Goal: Task Accomplishment & Management: Use online tool/utility

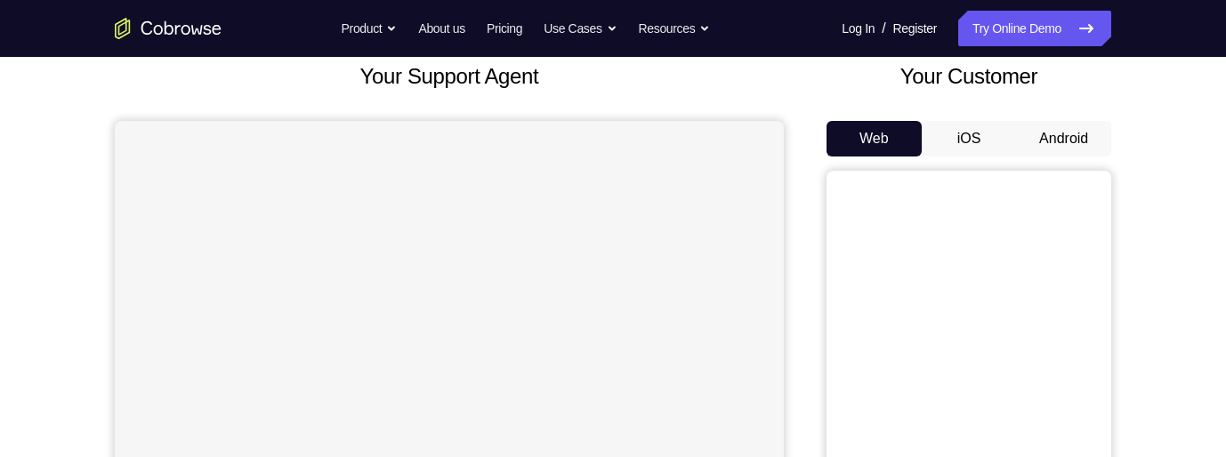
scroll to position [110, 0]
click at [1067, 132] on button "Android" at bounding box center [1063, 139] width 95 height 36
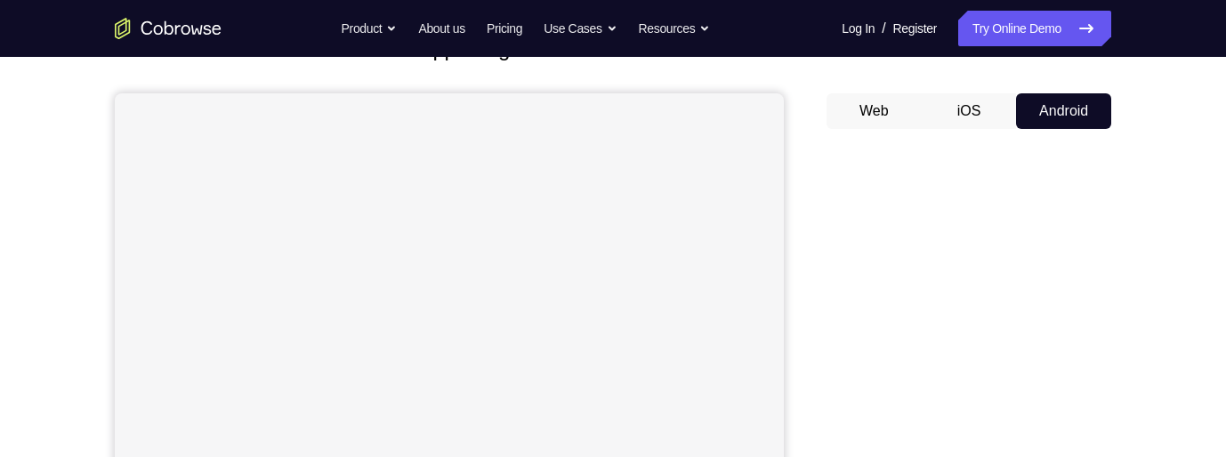
scroll to position [145, 0]
click at [973, 107] on button "iOS" at bounding box center [969, 104] width 95 height 36
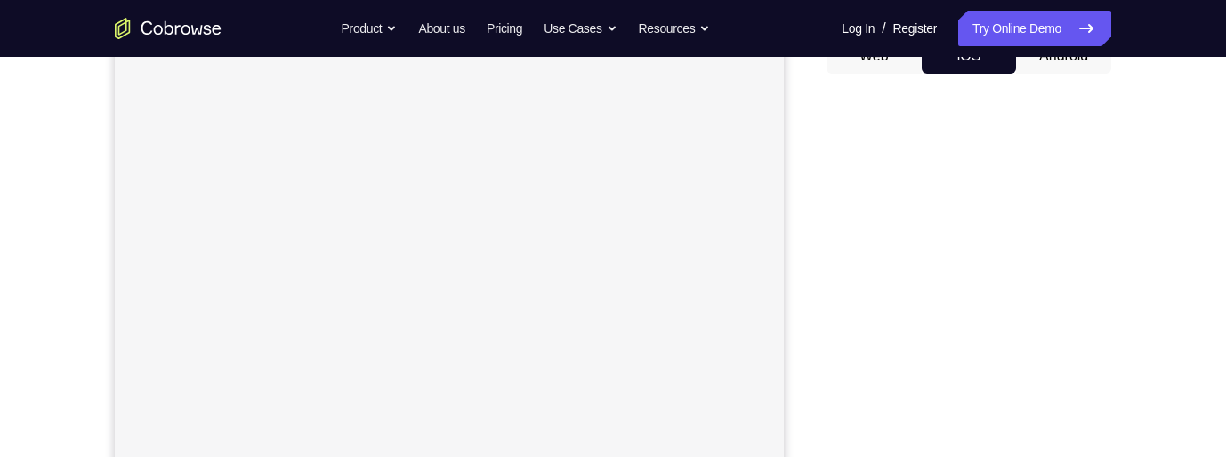
scroll to position [153, 0]
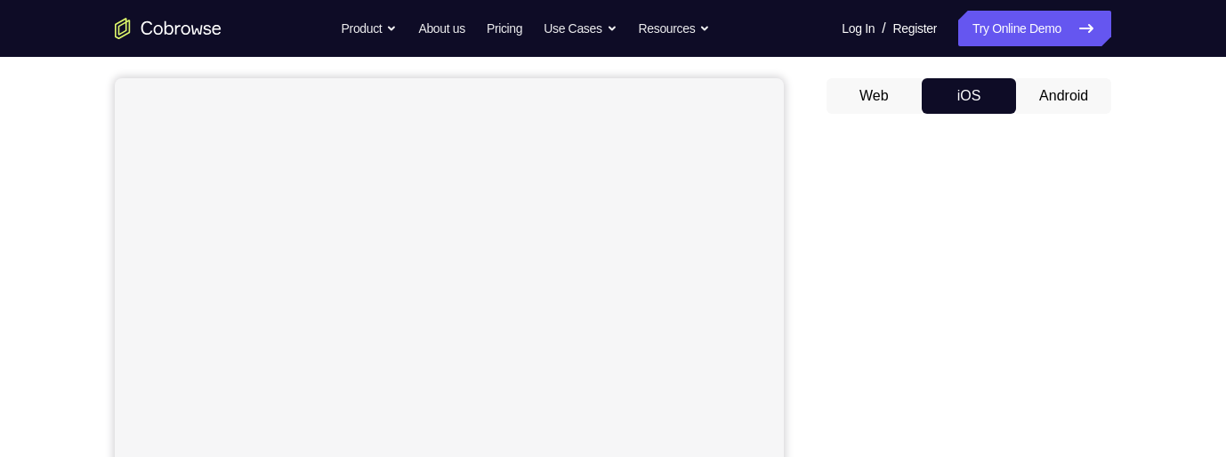
click at [1061, 98] on button "Android" at bounding box center [1063, 96] width 95 height 36
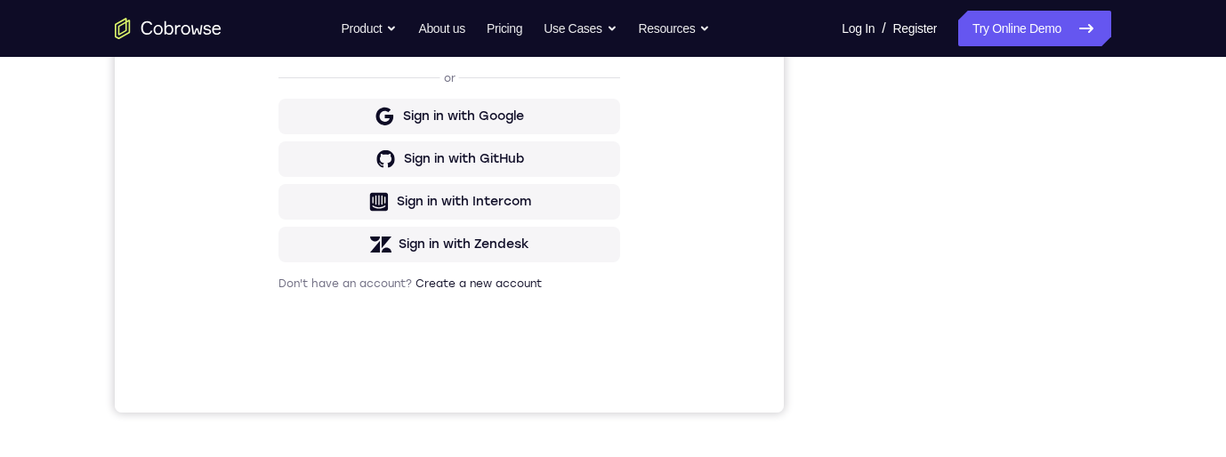
scroll to position [287, 0]
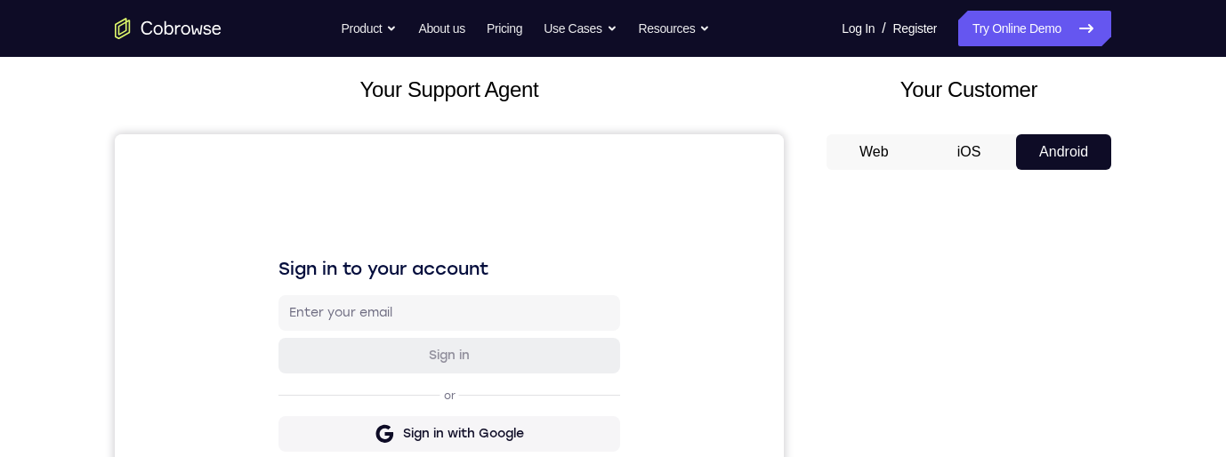
click at [970, 145] on button "iOS" at bounding box center [969, 152] width 95 height 36
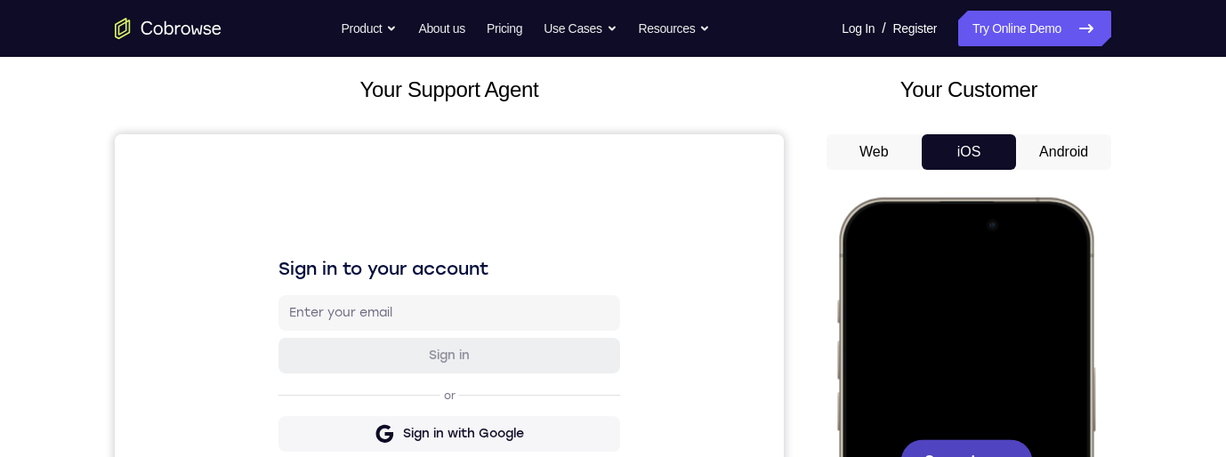
scroll to position [261, 0]
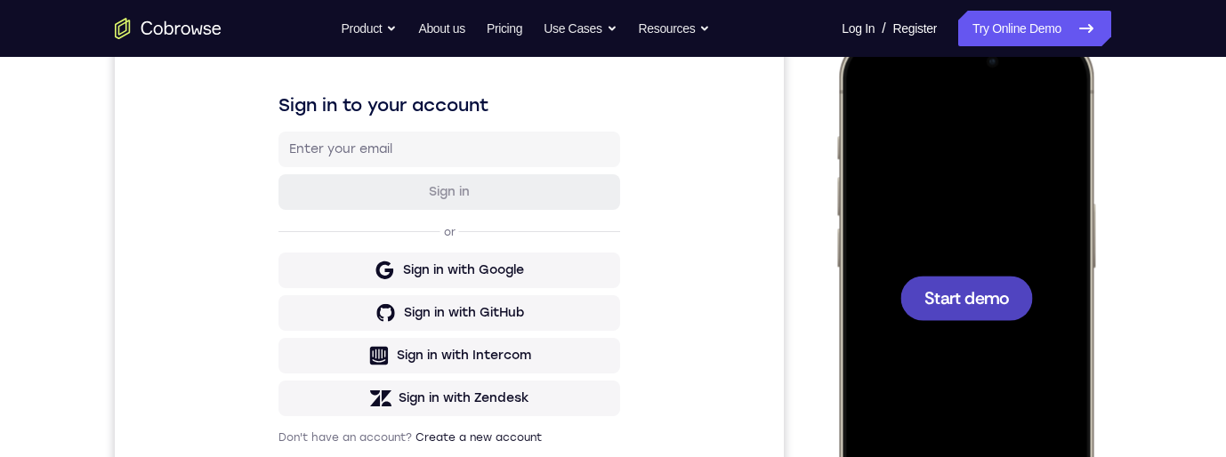
click at [952, 311] on div at bounding box center [966, 298] width 133 height 44
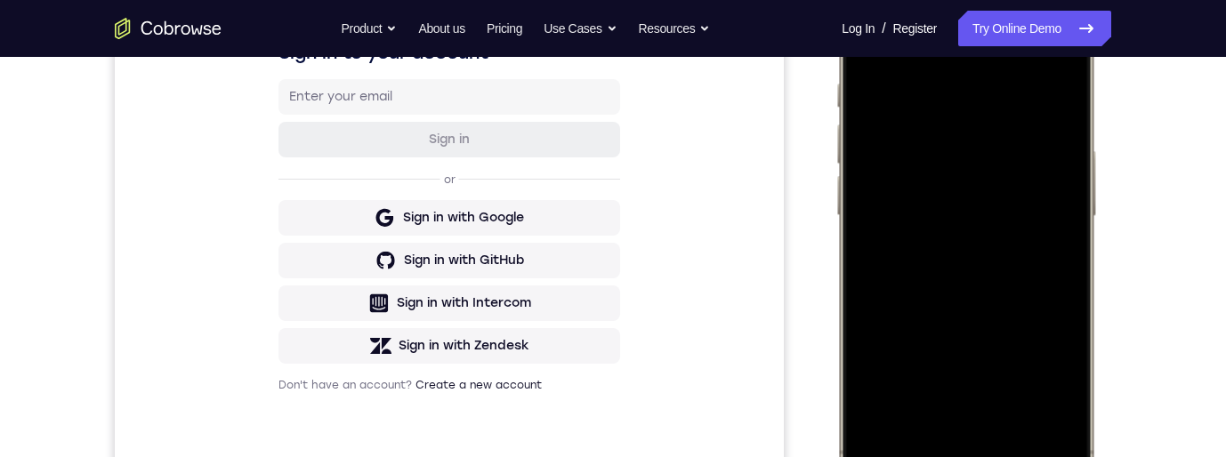
scroll to position [235, 0]
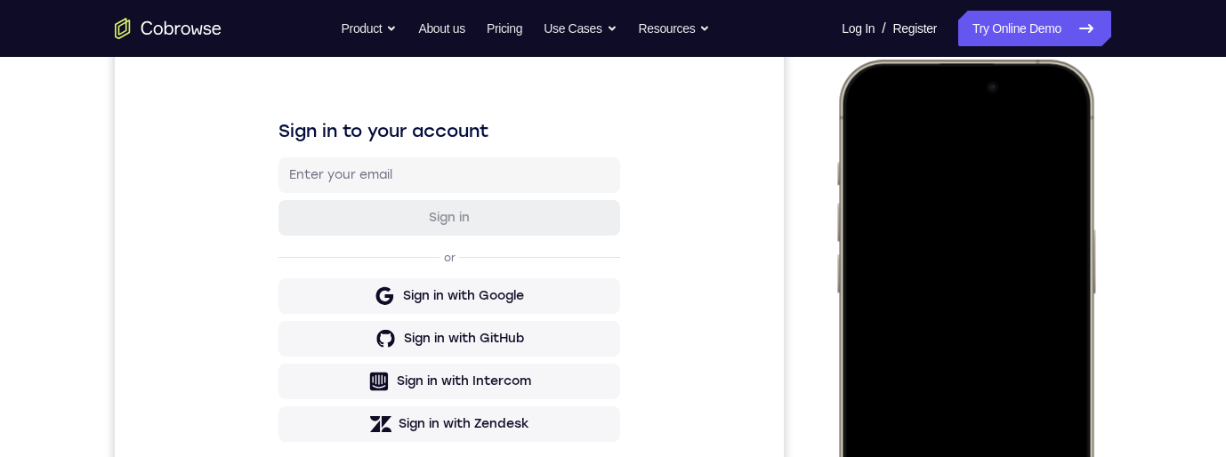
click at [1032, 121] on div at bounding box center [966, 323] width 234 height 508
click at [938, 214] on div at bounding box center [966, 323] width 234 height 508
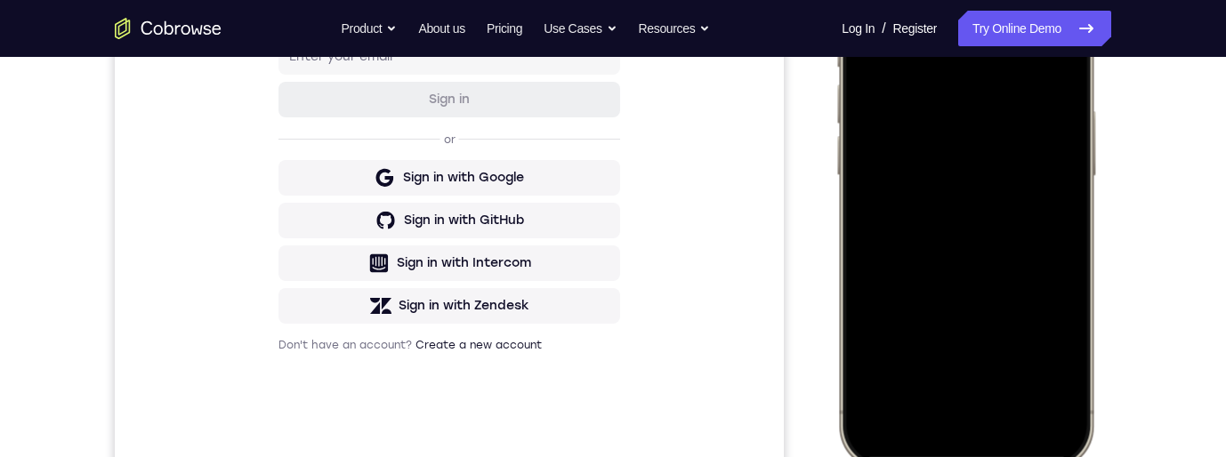
click at [995, 401] on div at bounding box center [966, 205] width 234 height 508
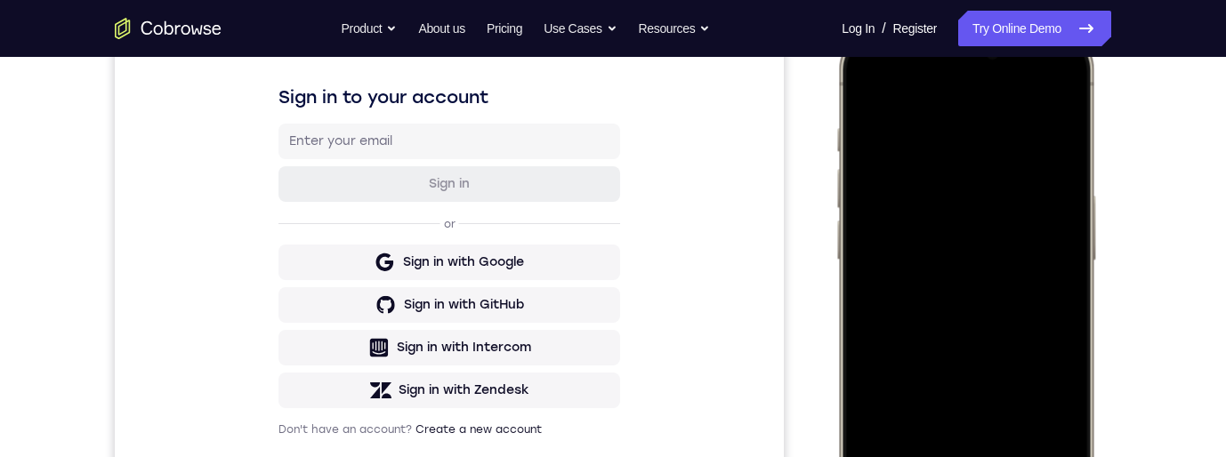
click at [877, 205] on div at bounding box center [966, 290] width 234 height 508
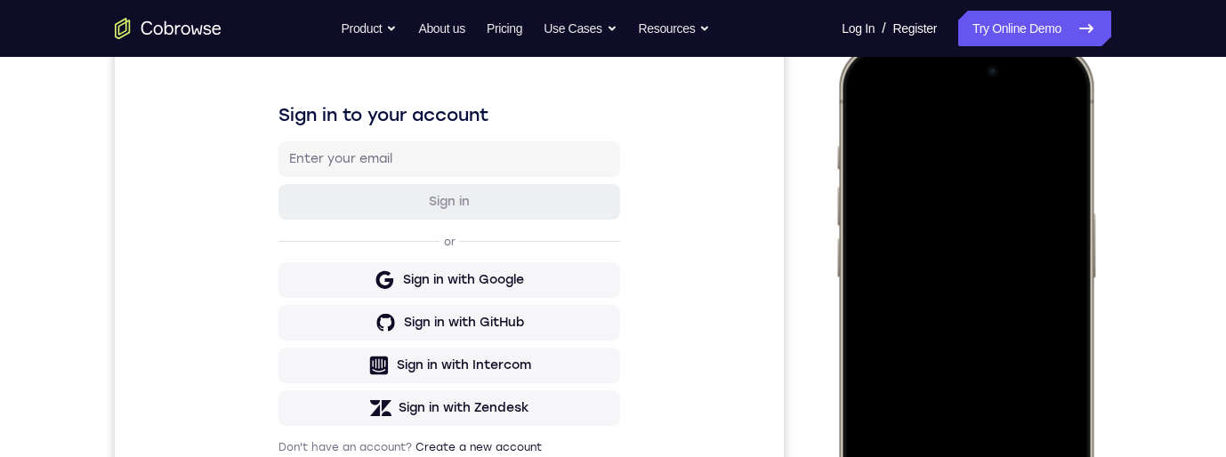
click at [937, 339] on div at bounding box center [966, 307] width 234 height 508
click at [876, 237] on div at bounding box center [966, 307] width 234 height 508
click at [989, 282] on div at bounding box center [966, 307] width 234 height 508
click at [1039, 315] on div at bounding box center [966, 307] width 234 height 508
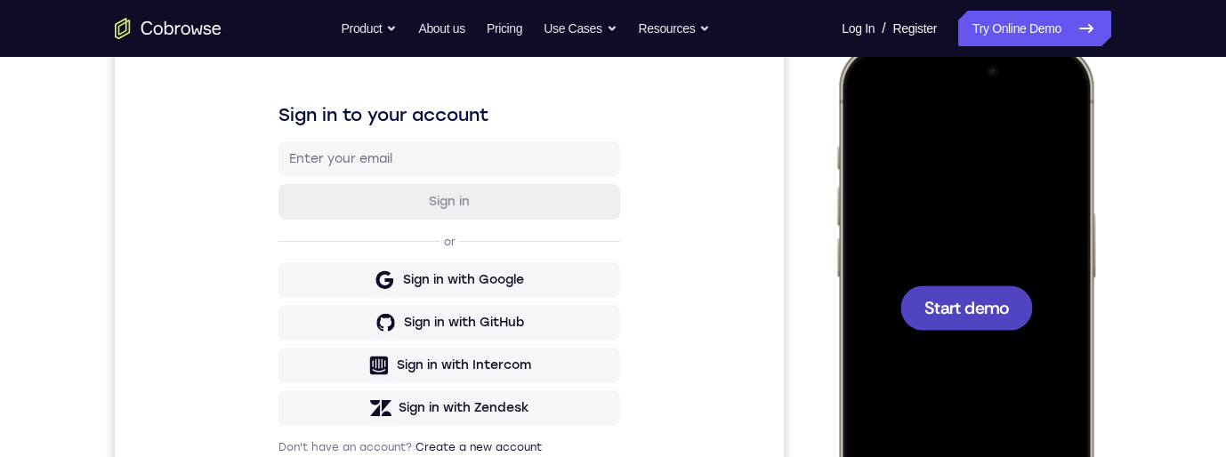
click at [960, 313] on span "Start demo" at bounding box center [966, 307] width 85 height 17
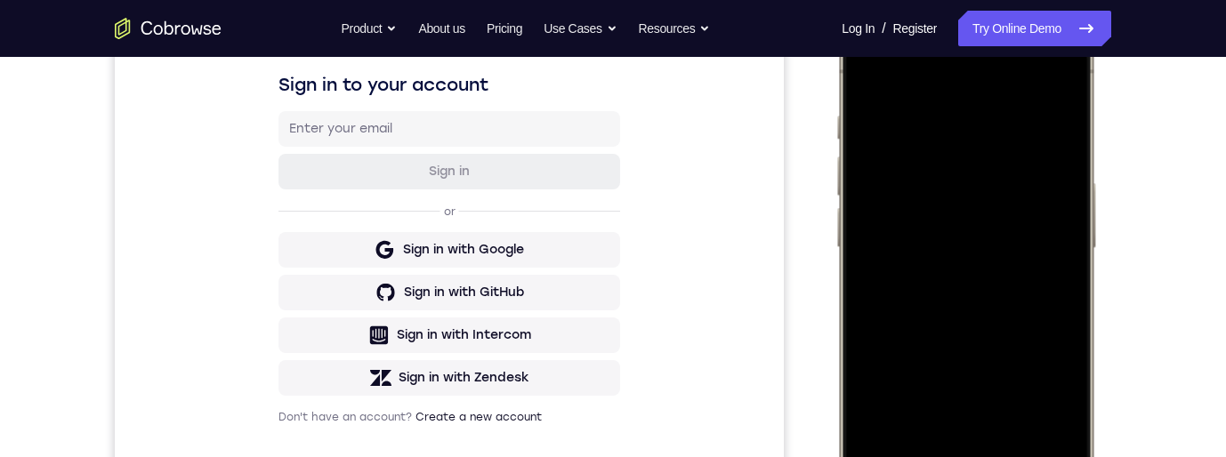
scroll to position [247, 0]
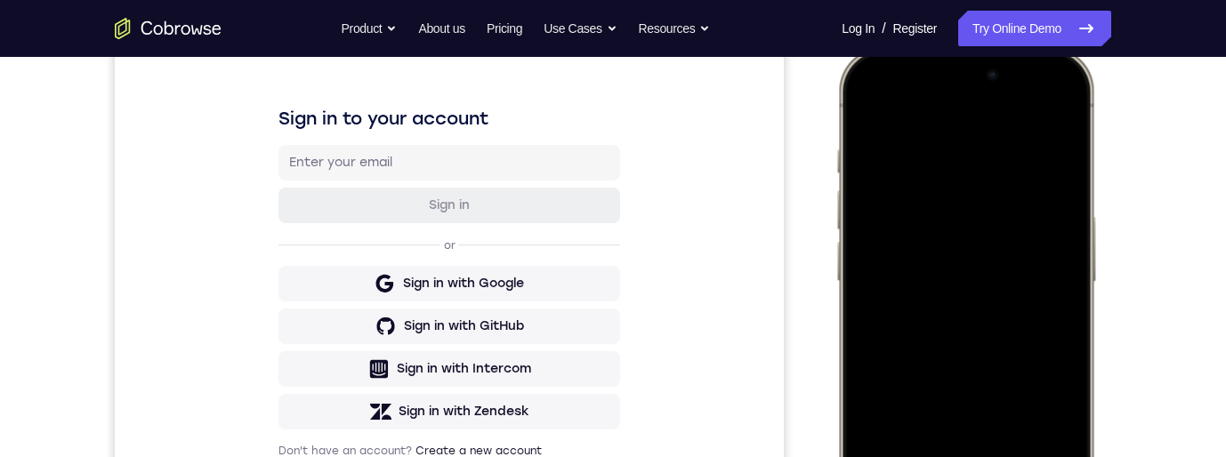
click at [1044, 115] on div at bounding box center [966, 311] width 234 height 508
click at [1059, 115] on div at bounding box center [966, 313] width 234 height 508
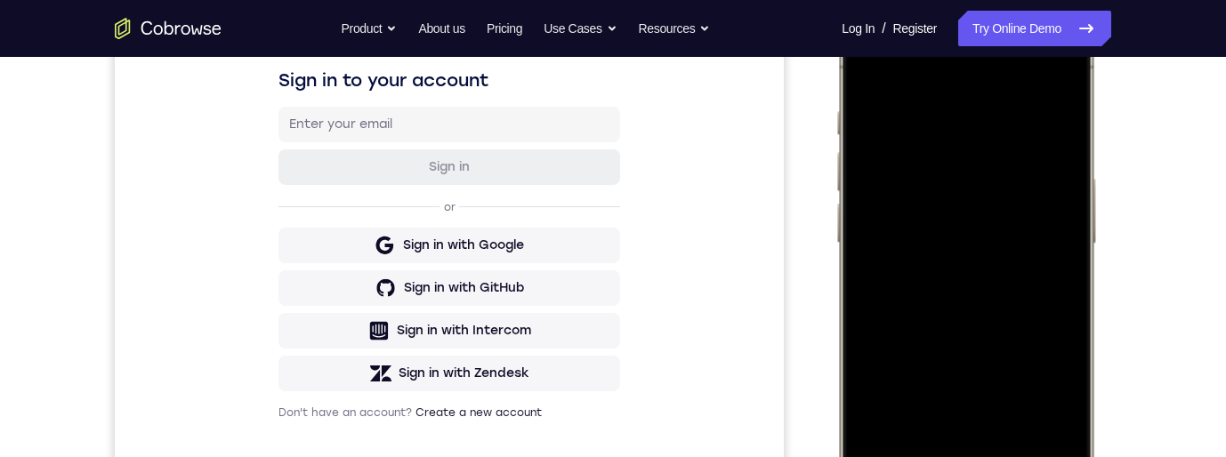
scroll to position [222, 0]
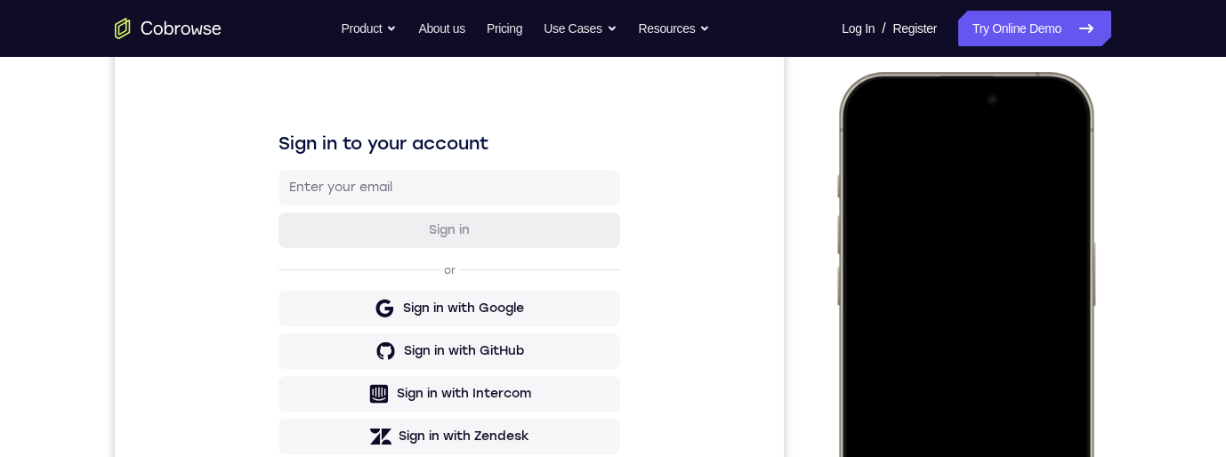
click at [1034, 137] on div at bounding box center [966, 336] width 234 height 508
click at [922, 227] on div at bounding box center [966, 336] width 234 height 508
click at [960, 456] on div at bounding box center [966, 336] width 234 height 508
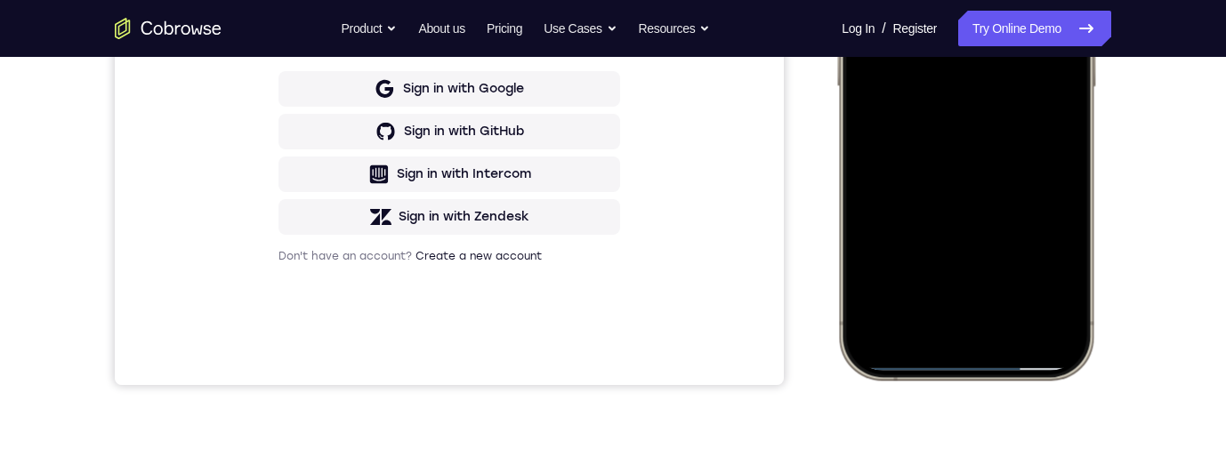
click at [898, 36] on div at bounding box center [966, 116] width 234 height 508
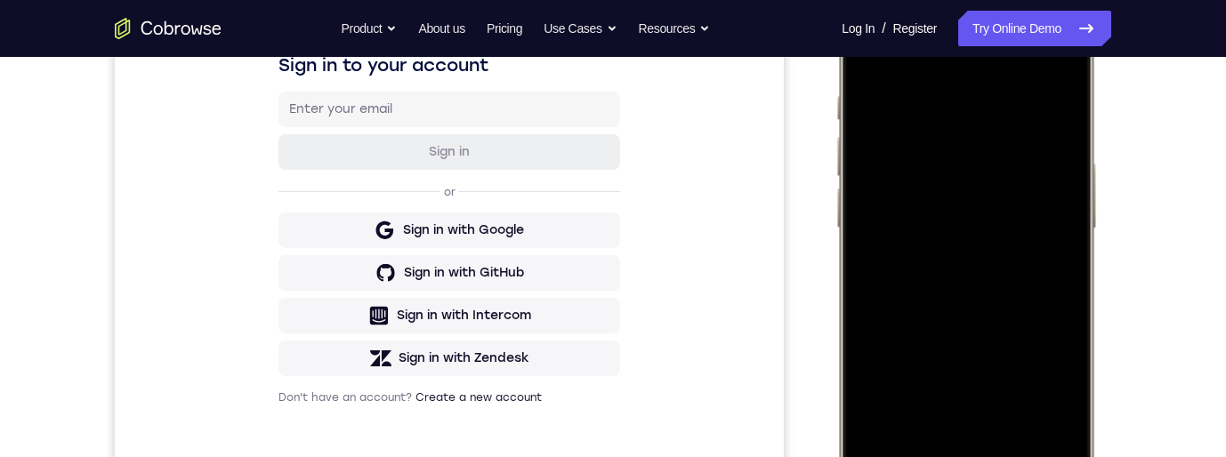
scroll to position [350, 0]
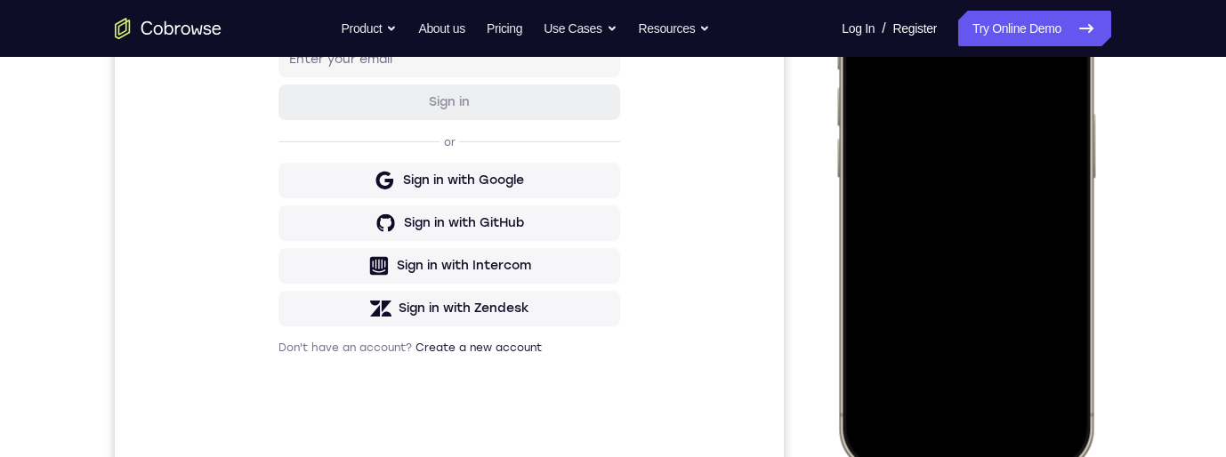
click at [947, 235] on div at bounding box center [966, 208] width 234 height 508
click at [935, 132] on div at bounding box center [966, 208] width 234 height 508
click at [929, 169] on div at bounding box center [966, 208] width 234 height 508
click at [1062, 197] on div at bounding box center [966, 208] width 234 height 508
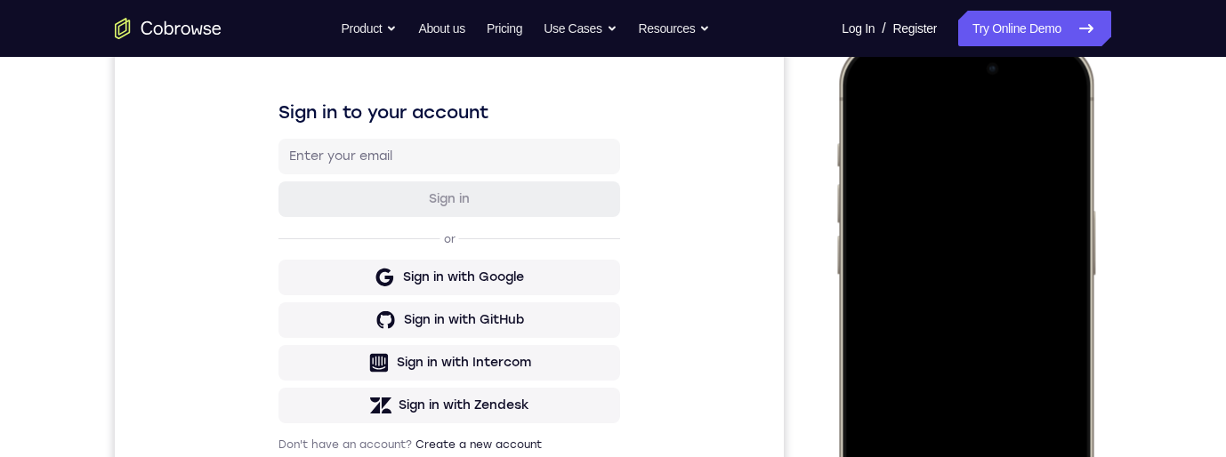
scroll to position [252, 0]
click at [1035, 314] on div at bounding box center [966, 306] width 234 height 508
click at [932, 146] on div at bounding box center [966, 304] width 234 height 508
click at [1005, 383] on div at bounding box center [966, 304] width 234 height 508
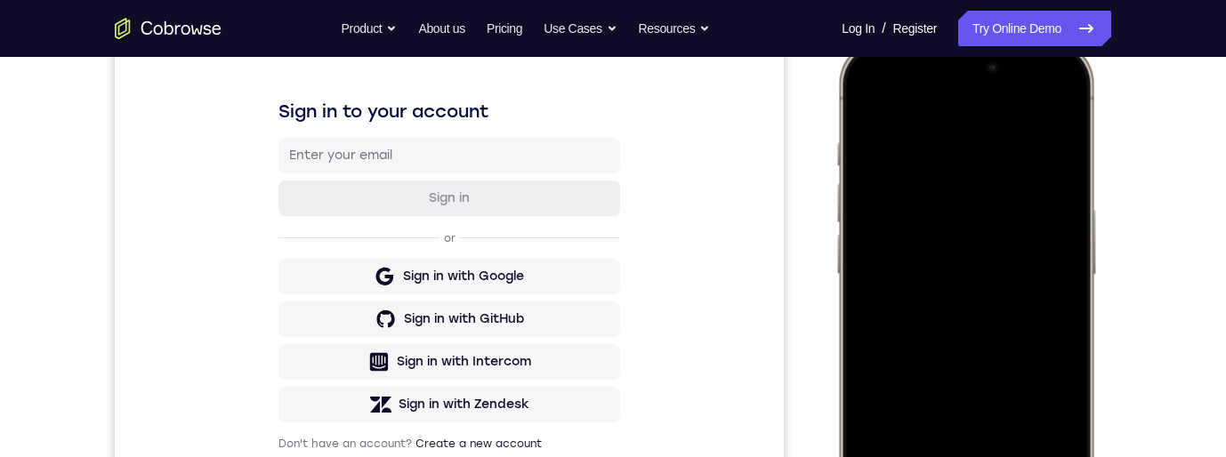
scroll to position [351, 0]
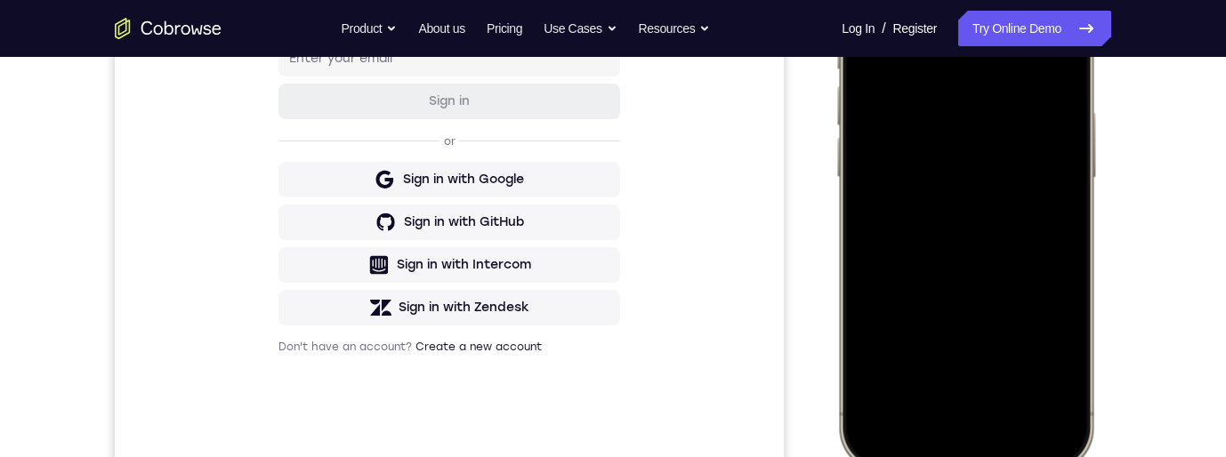
click at [900, 291] on div at bounding box center [966, 207] width 234 height 508
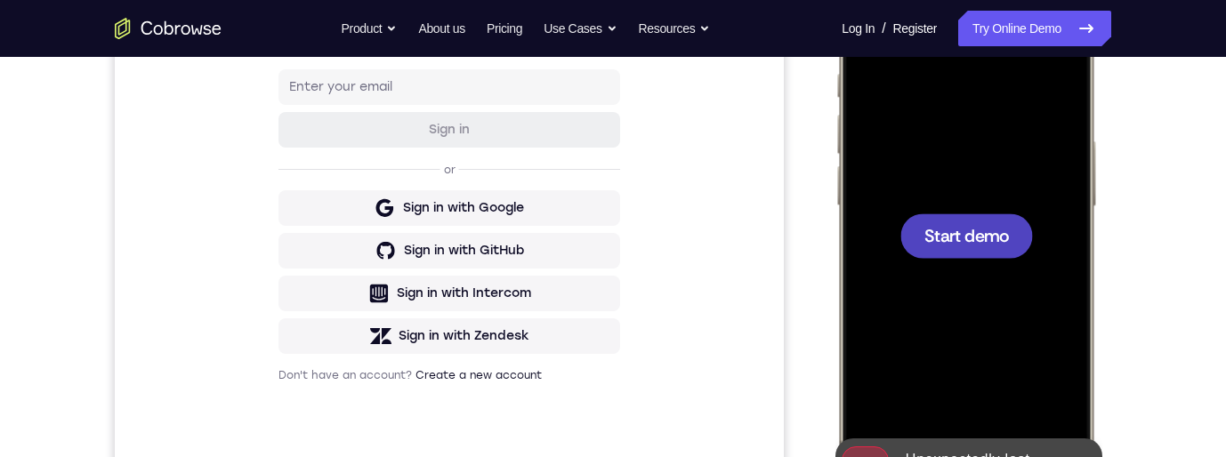
scroll to position [413, 0]
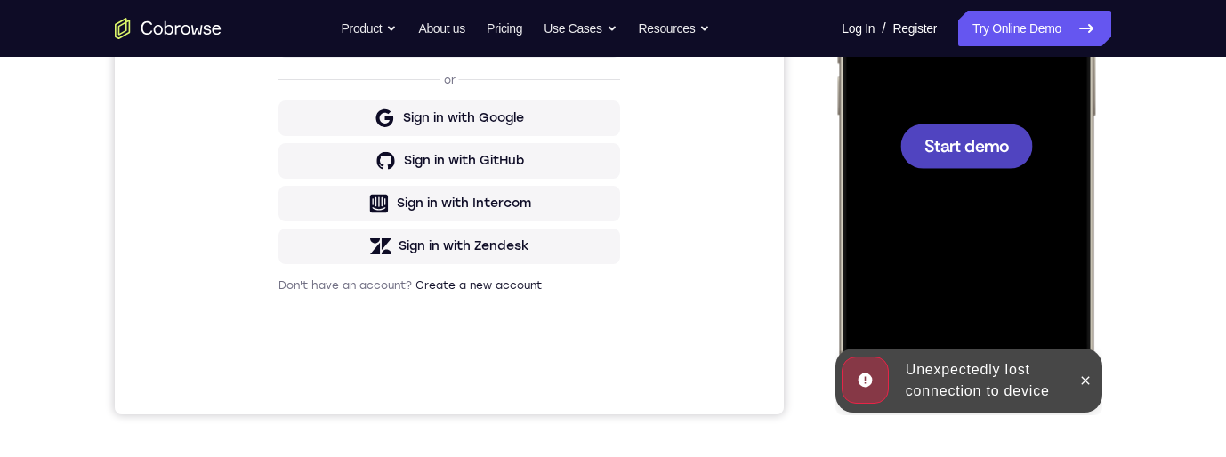
click at [990, 157] on div at bounding box center [966, 146] width 133 height 44
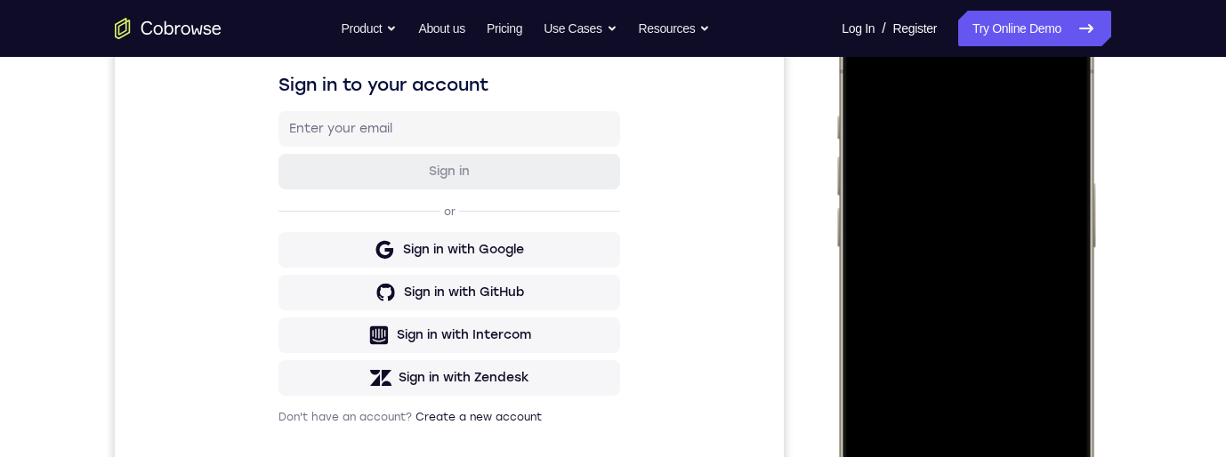
scroll to position [238, 0]
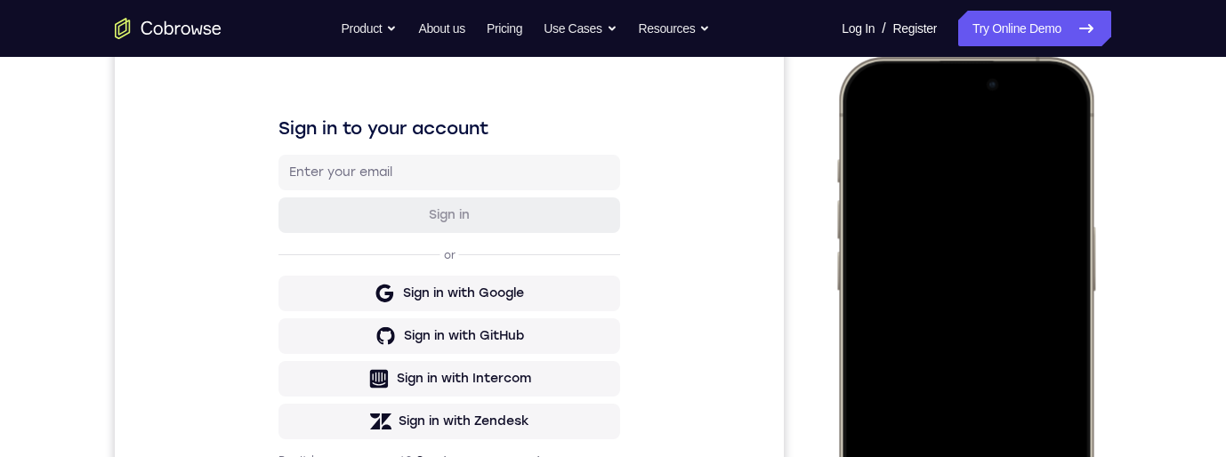
click at [1035, 117] on div at bounding box center [966, 321] width 234 height 508
click at [930, 213] on div at bounding box center [966, 321] width 234 height 508
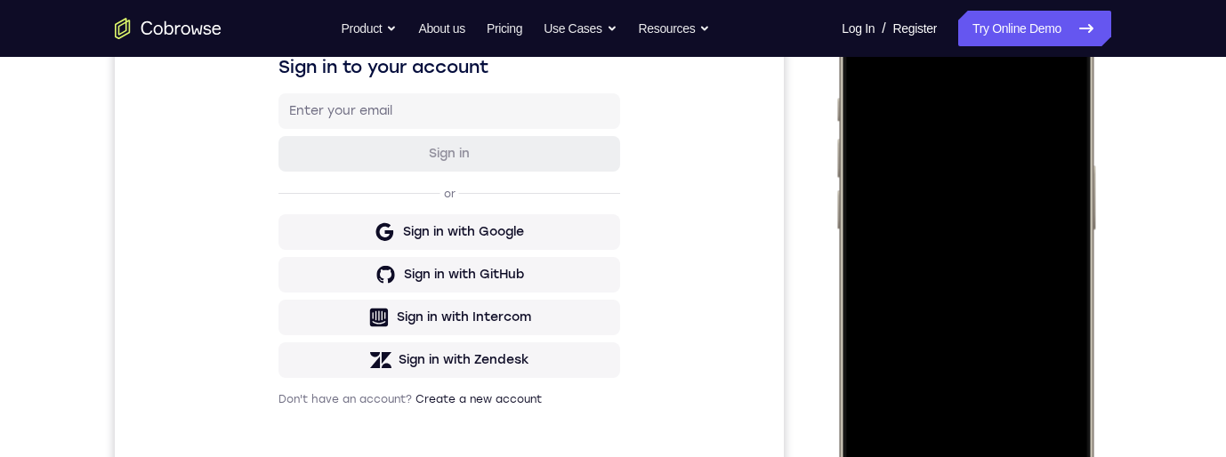
scroll to position [354, 0]
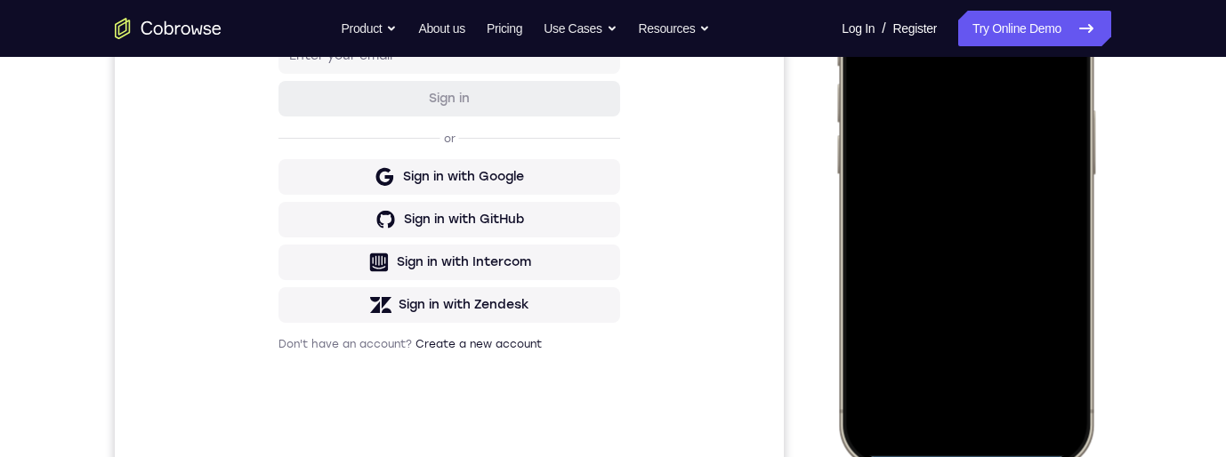
click at [922, 396] on div at bounding box center [966, 204] width 234 height 508
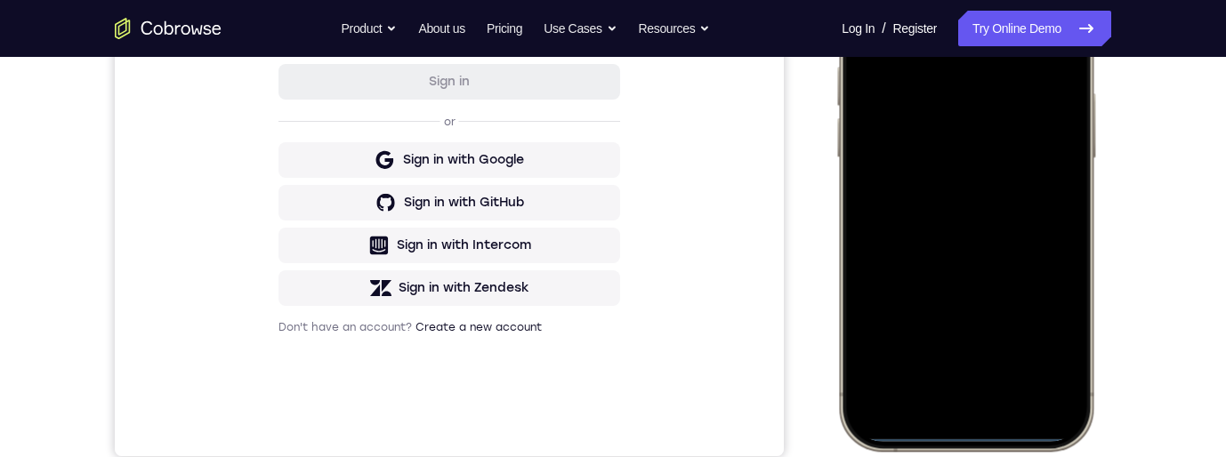
click at [878, 100] on div at bounding box center [966, 187] width 234 height 508
click at [942, 215] on div at bounding box center [966, 187] width 234 height 508
click at [930, 118] on div at bounding box center [966, 187] width 234 height 508
click at [945, 156] on div at bounding box center [966, 187] width 234 height 508
click at [987, 195] on div at bounding box center [966, 187] width 234 height 508
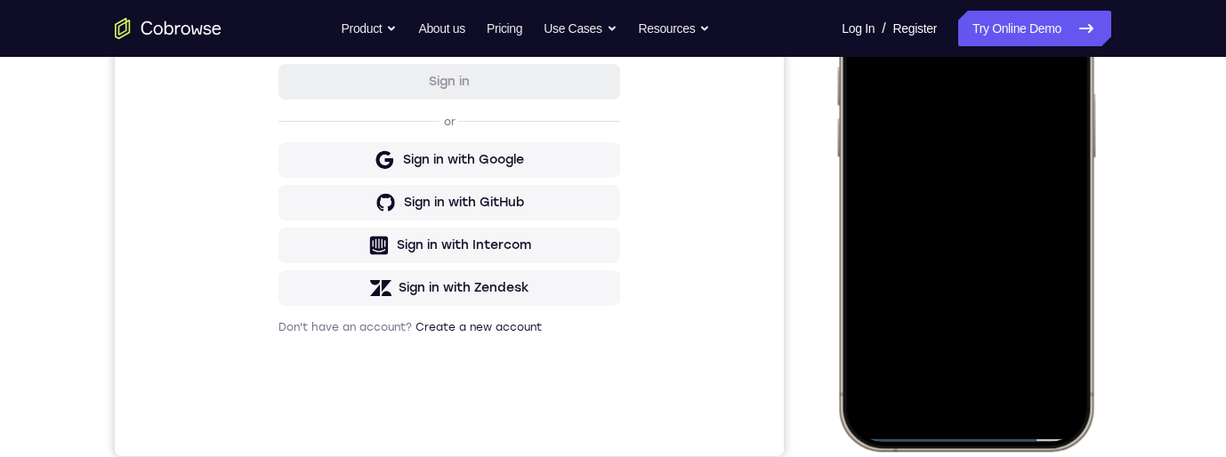
click at [987, 264] on div at bounding box center [966, 187] width 234 height 508
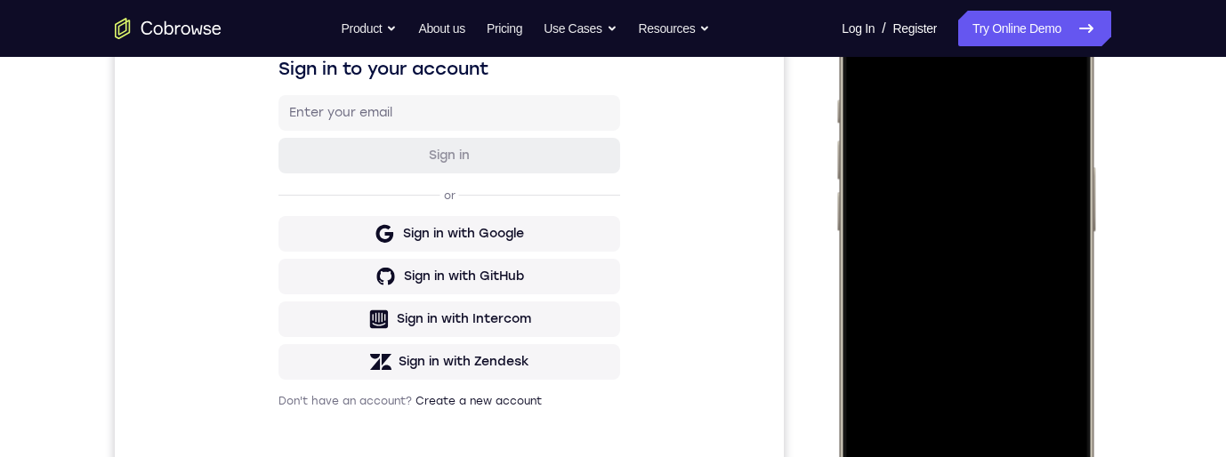
click at [943, 93] on div at bounding box center [966, 261] width 234 height 508
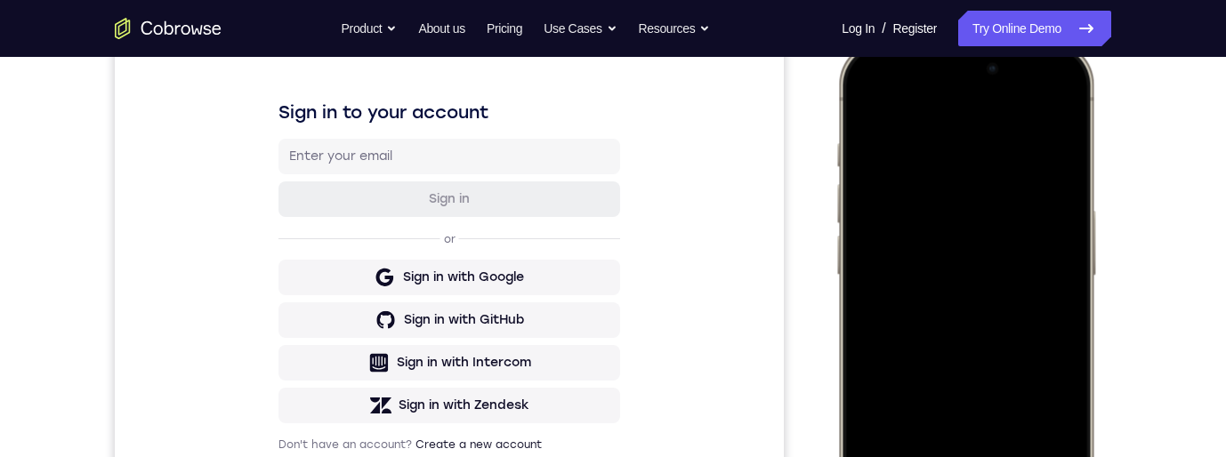
click at [1051, 110] on div at bounding box center [966, 305] width 234 height 508
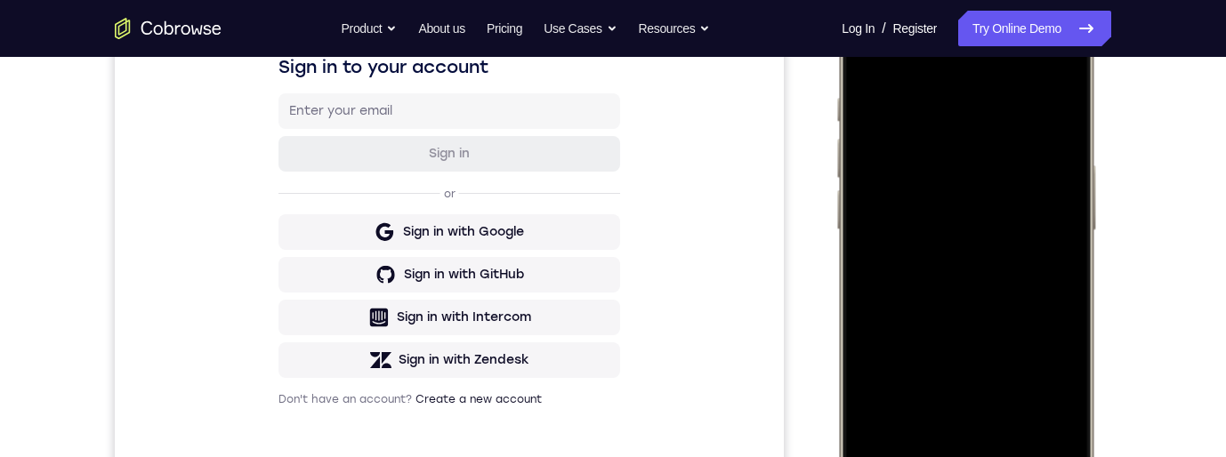
click at [1015, 419] on div at bounding box center [966, 259] width 234 height 508
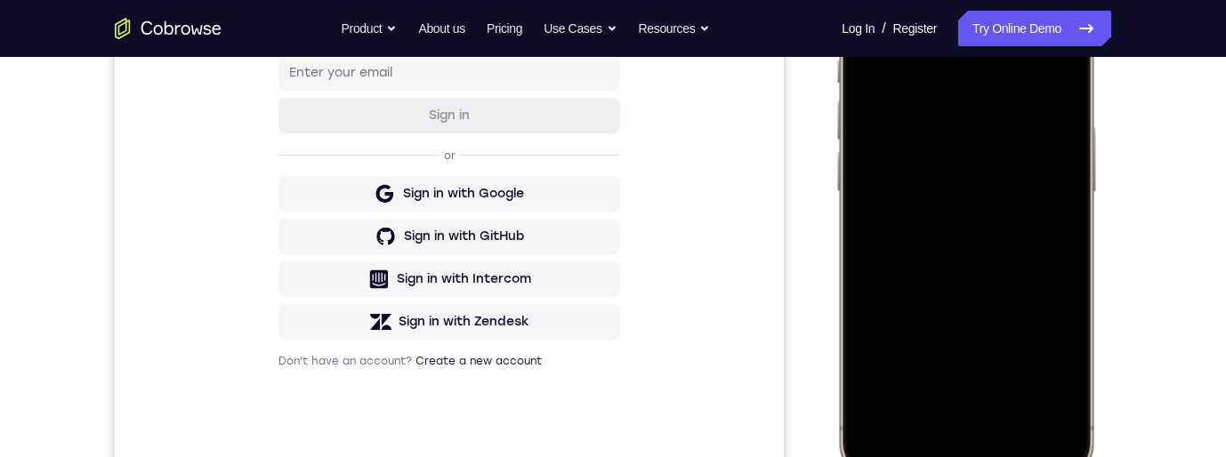
click at [1004, 246] on div at bounding box center [966, 221] width 234 height 508
click at [922, 367] on div at bounding box center [966, 221] width 234 height 508
click at [932, 373] on div at bounding box center [966, 221] width 234 height 508
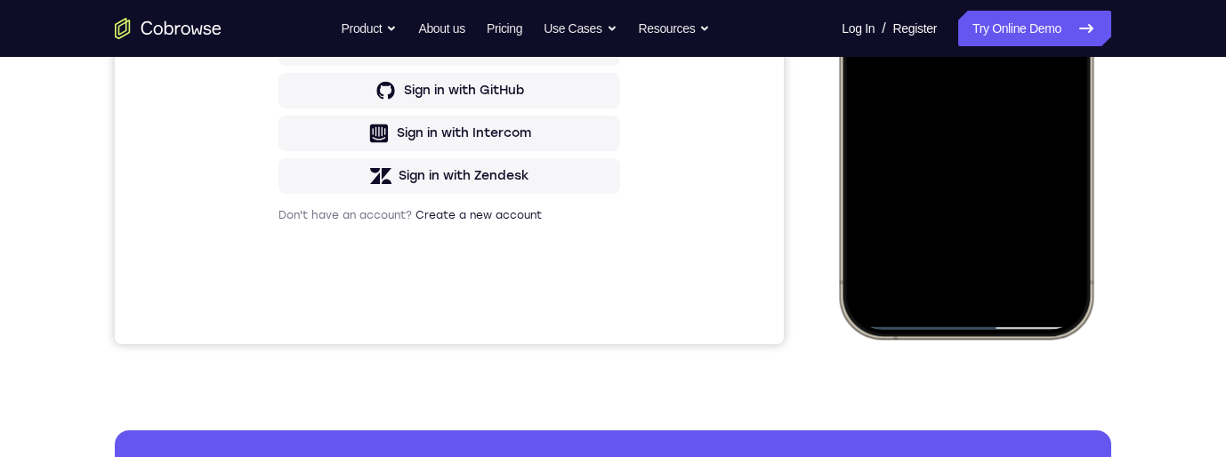
click at [956, 231] on div at bounding box center [966, 75] width 234 height 508
click at [887, 225] on div at bounding box center [966, 75] width 234 height 508
click at [886, 244] on div at bounding box center [966, 75] width 234 height 508
click at [1053, 224] on div at bounding box center [966, 75] width 234 height 508
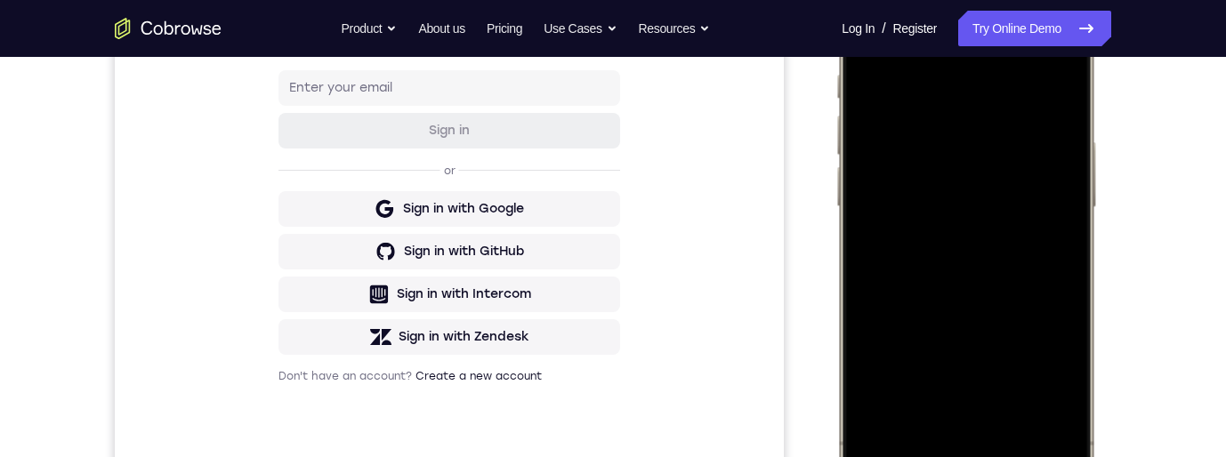
scroll to position [262, 0]
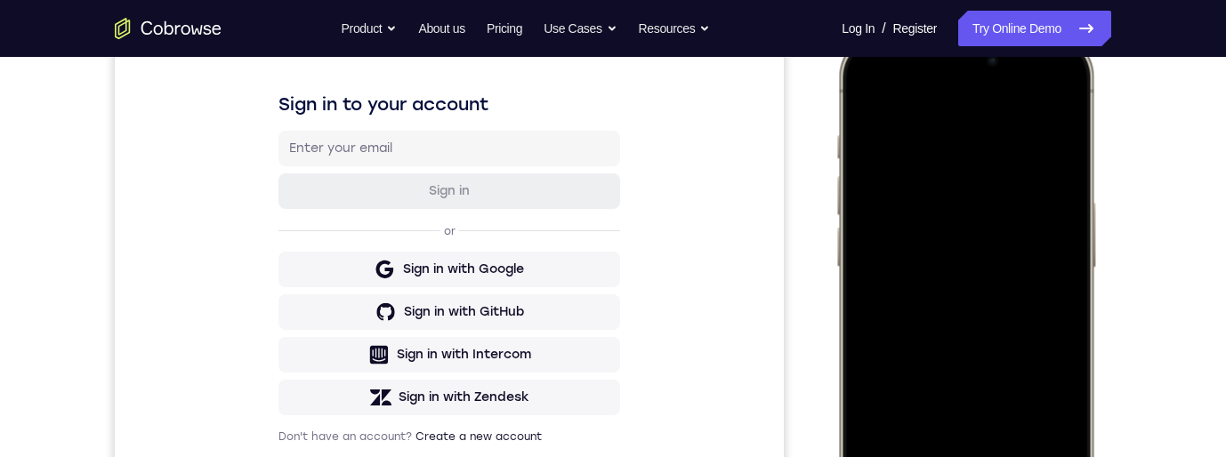
click at [866, 96] on div at bounding box center [966, 297] width 234 height 508
click at [870, 99] on div at bounding box center [966, 297] width 234 height 508
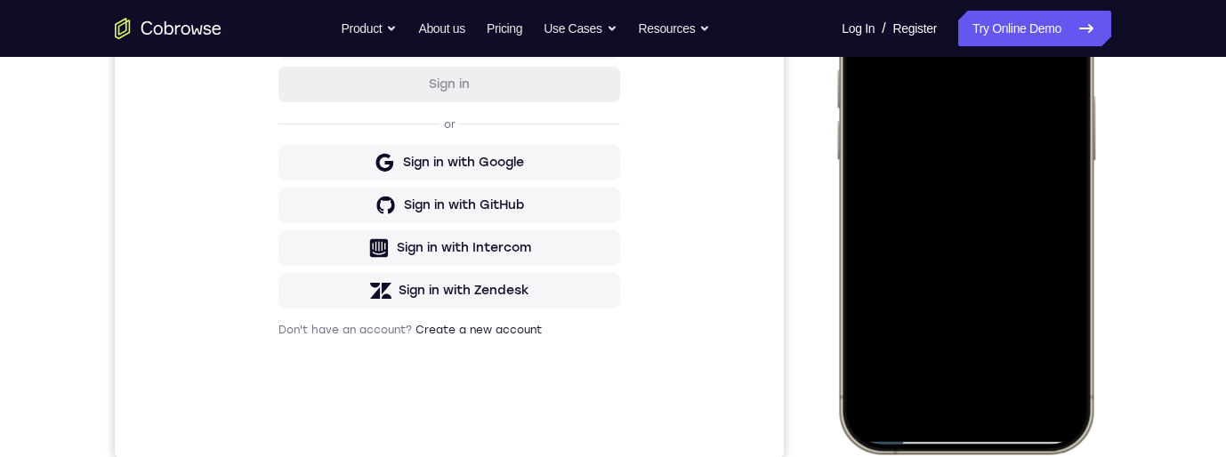
click at [1067, 125] on div at bounding box center [966, 190] width 234 height 508
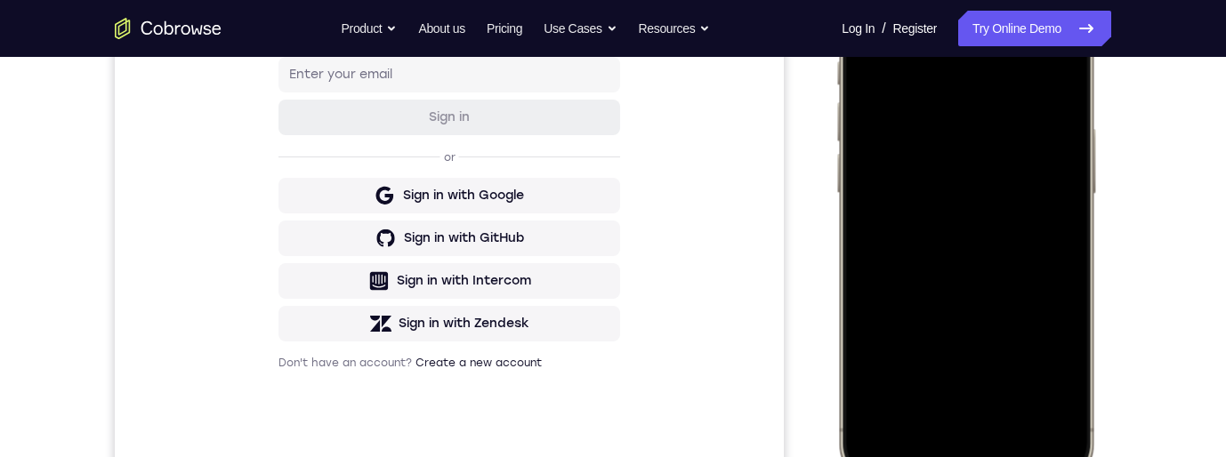
scroll to position [334, 0]
click at [1070, 137] on div at bounding box center [966, 225] width 234 height 508
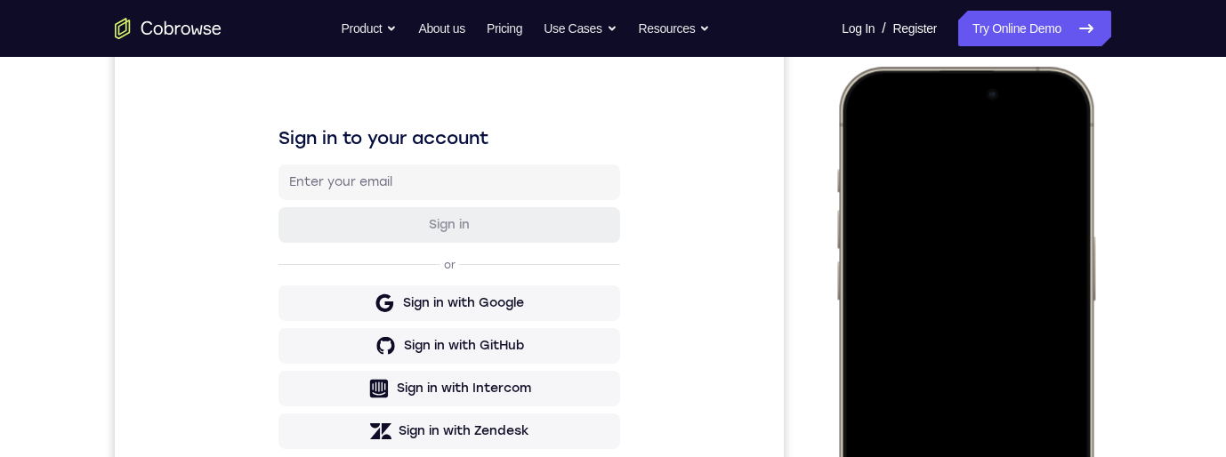
scroll to position [367, 0]
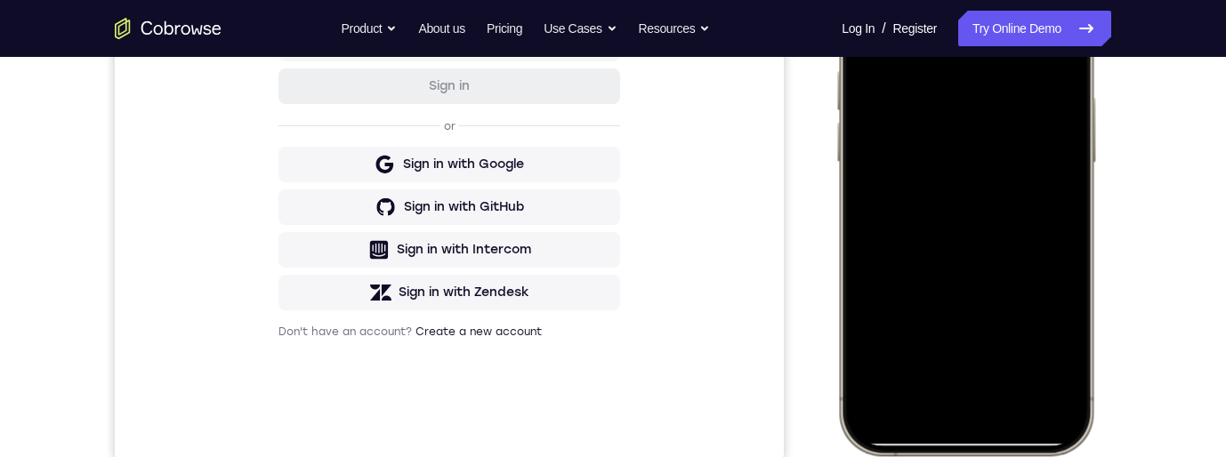
click at [1072, 227] on div at bounding box center [966, 192] width 234 height 508
click at [1072, 228] on div at bounding box center [966, 192] width 234 height 508
click at [1071, 223] on div at bounding box center [966, 192] width 234 height 508
click at [1068, 222] on div at bounding box center [966, 192] width 234 height 508
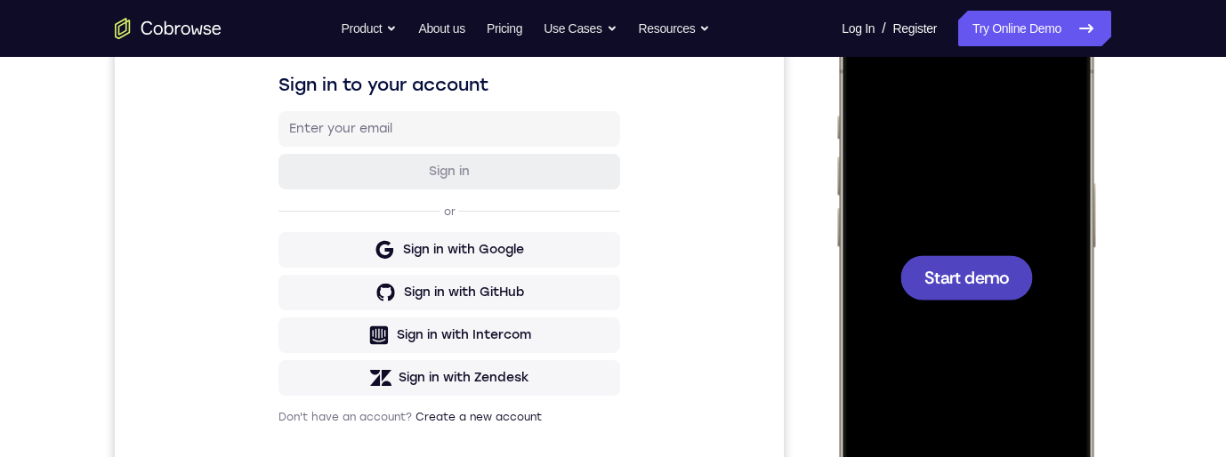
scroll to position [266, 0]
